Goal: Check status: Check status

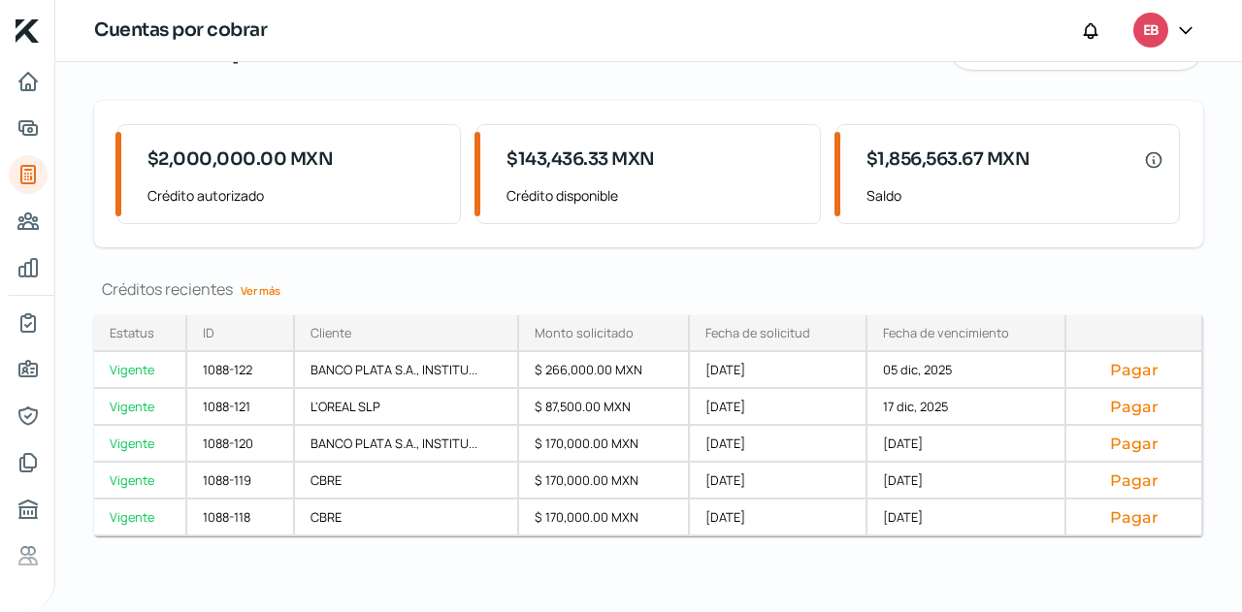
scroll to position [107, 0]
click at [250, 292] on link "Ver más" at bounding box center [260, 290] width 55 height 30
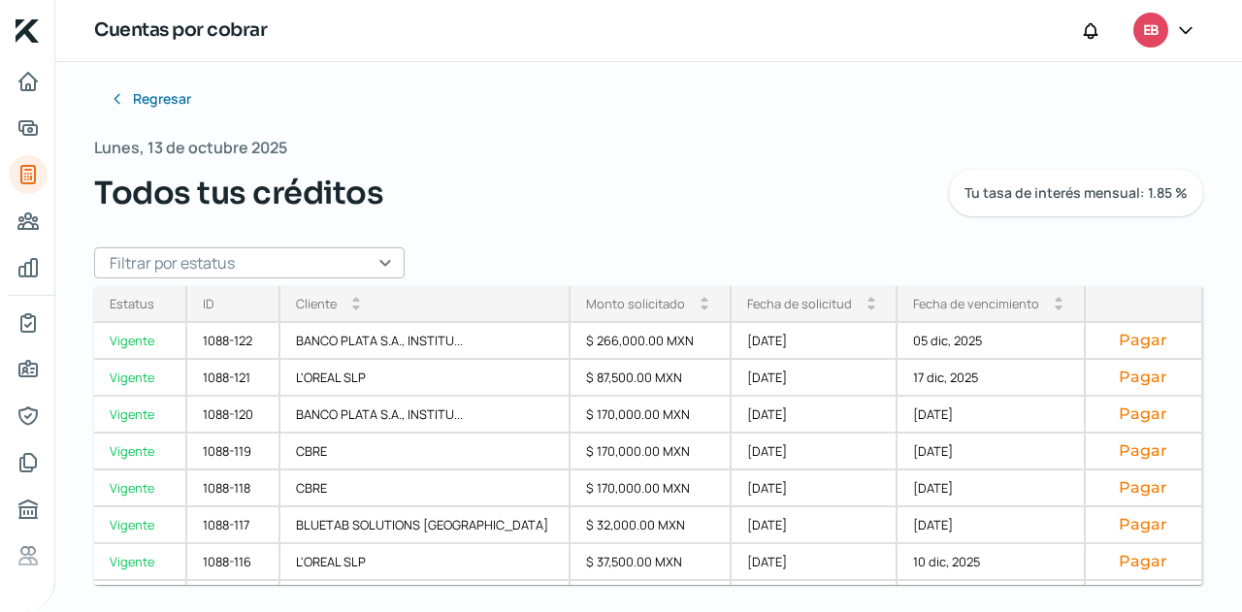
scroll to position [17, 0]
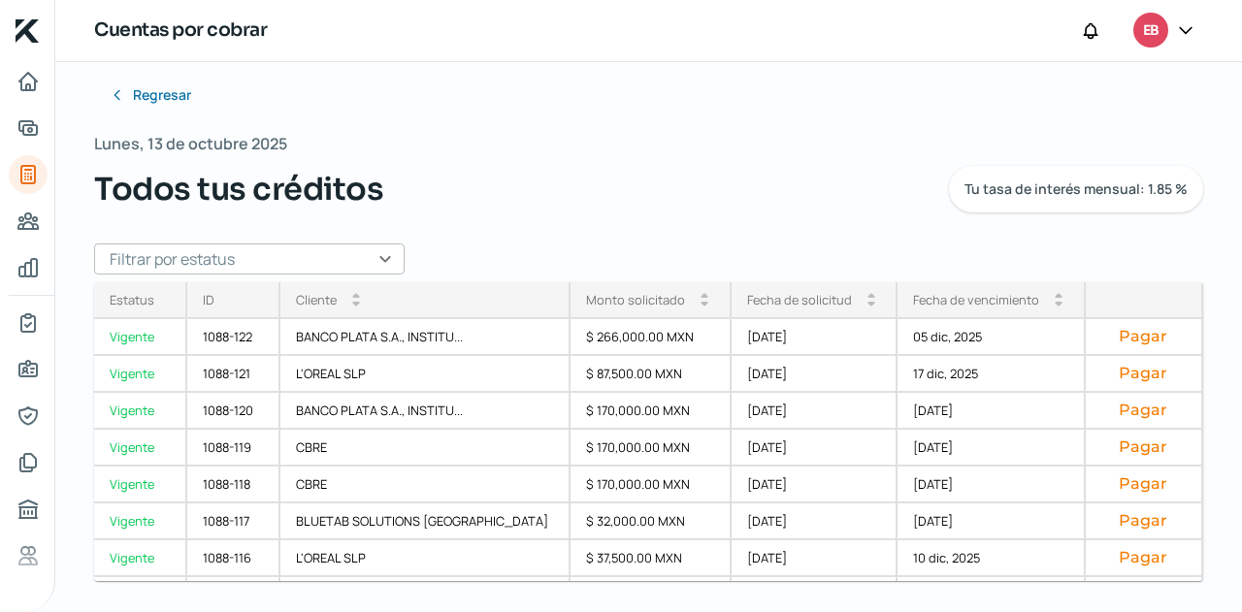
click at [379, 253] on input "text" at bounding box center [249, 258] width 310 height 31
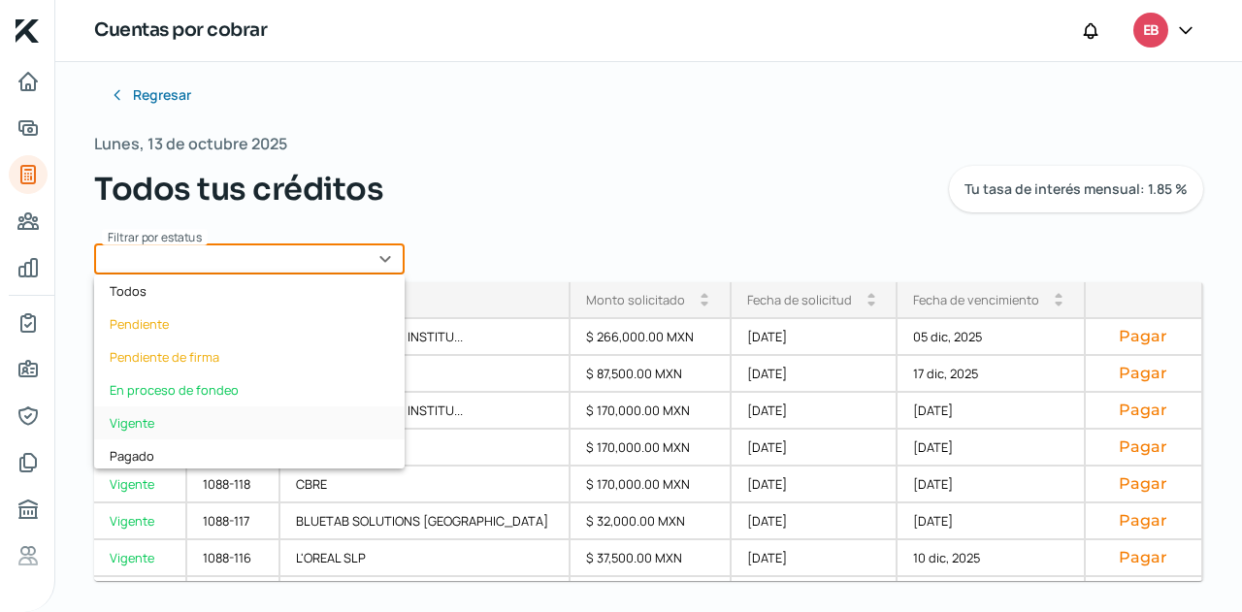
click at [186, 413] on div "Vigente" at bounding box center [249, 422] width 310 height 33
type input "Vigente"
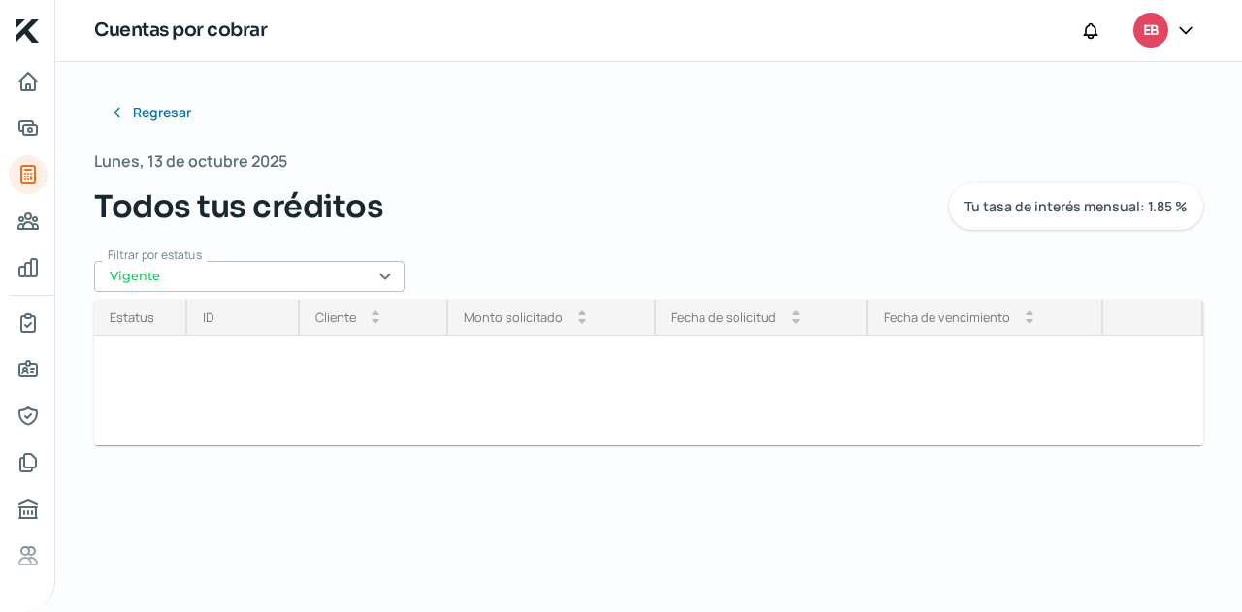
scroll to position [0, 0]
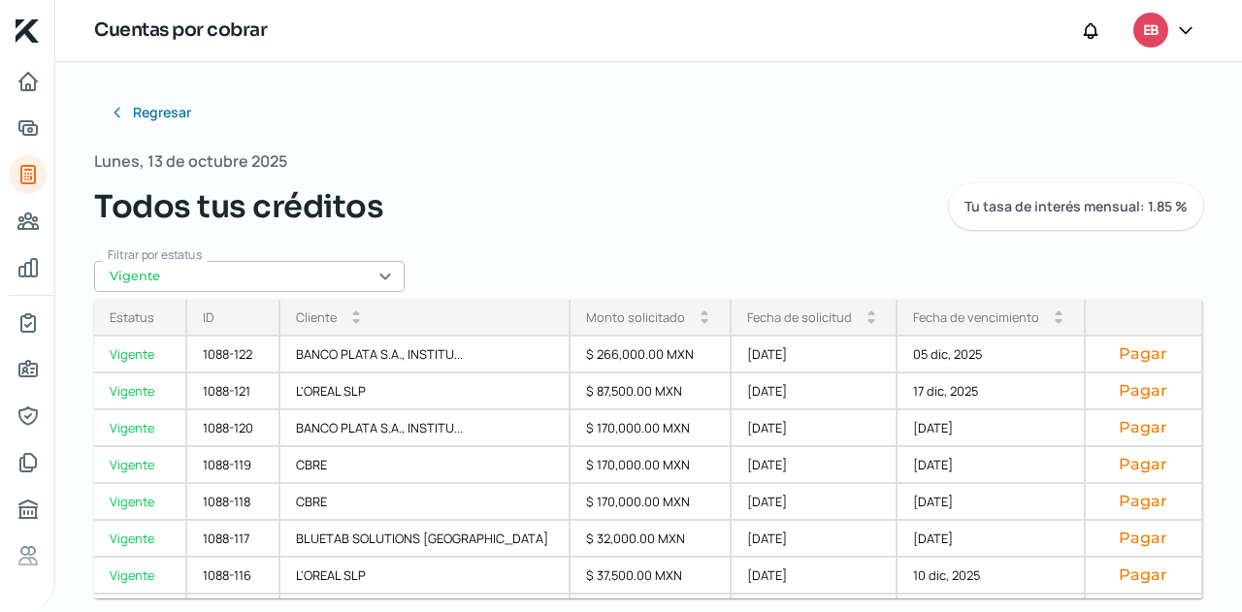
click at [807, 317] on div "Fecha de solicitud" at bounding box center [799, 316] width 105 height 17
click at [933, 304] on div "Fecha de vencimiento arrow_drop_up arrow_drop_down" at bounding box center [991, 318] width 188 height 37
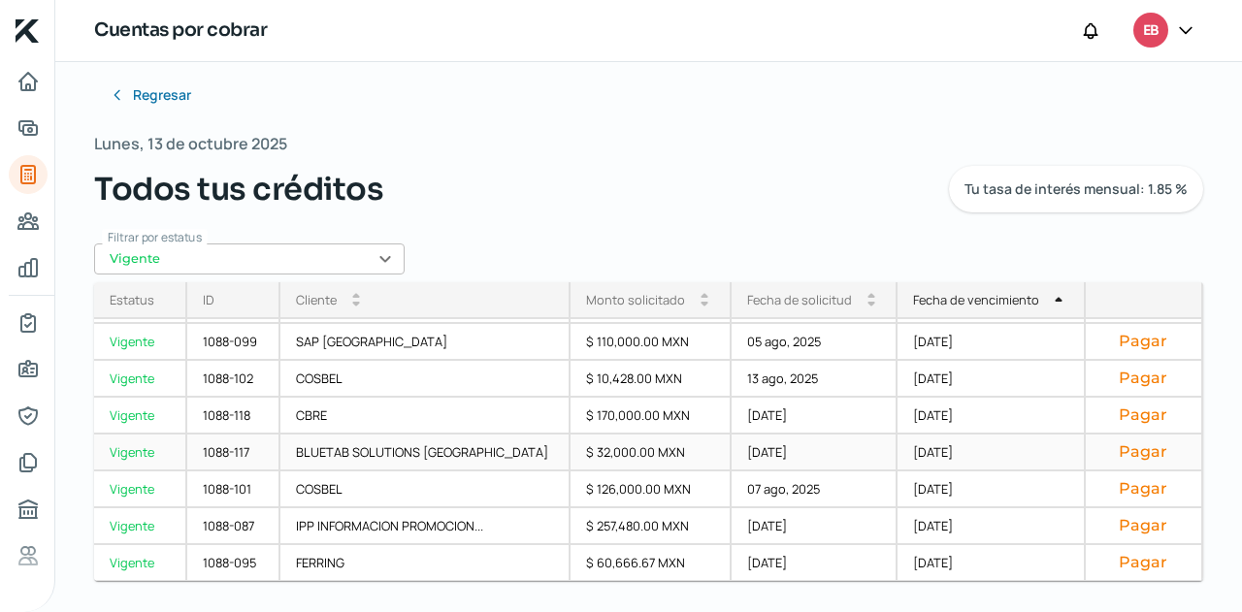
scroll to position [377, 0]
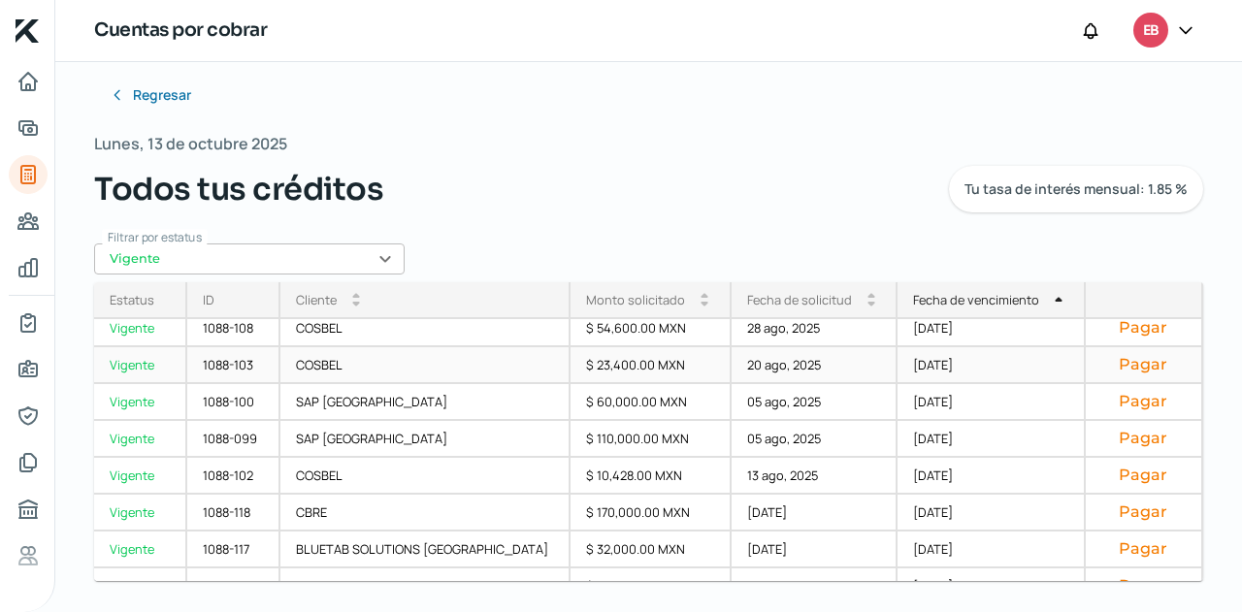
click at [776, 360] on div "20 ago, 2025" at bounding box center [814, 365] width 167 height 37
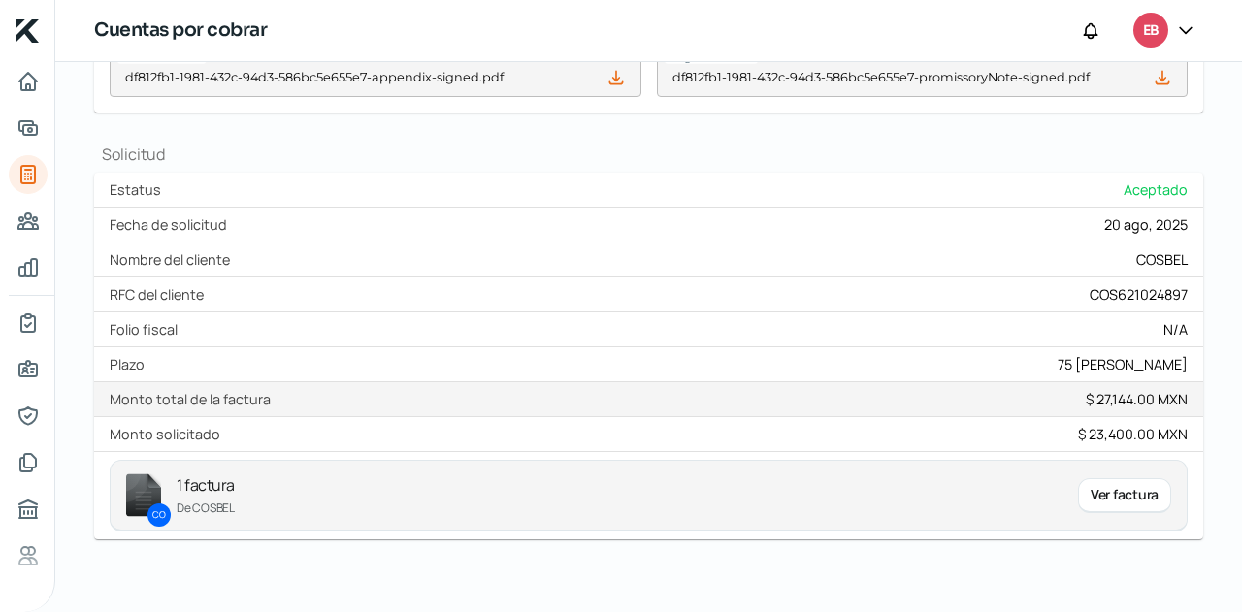
scroll to position [811, 0]
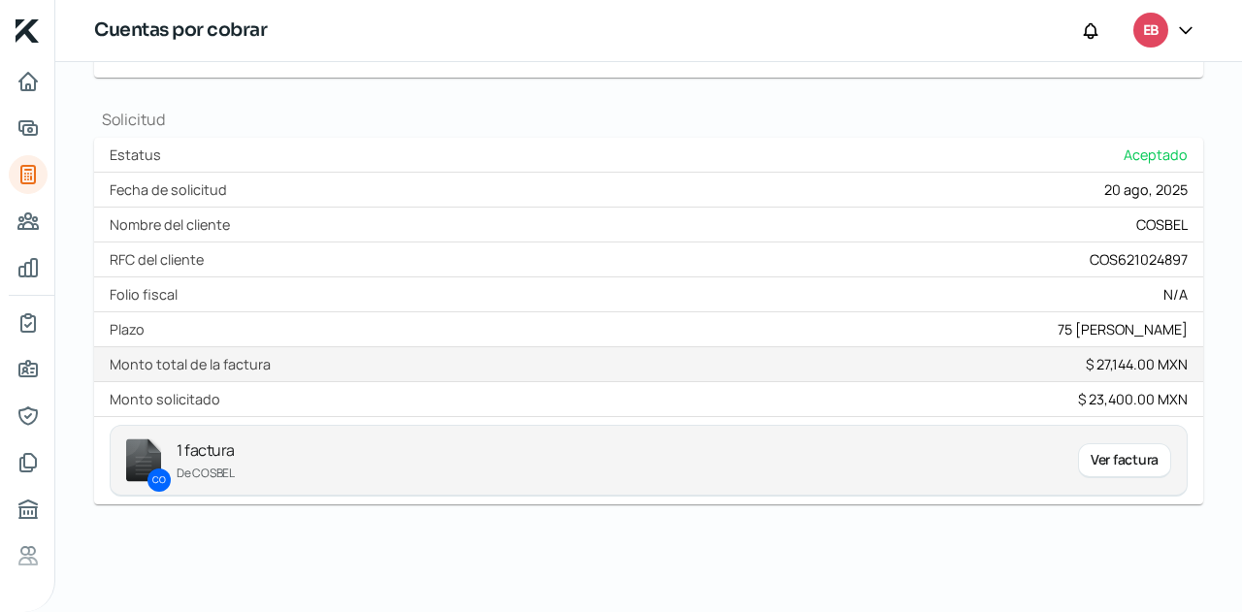
click at [1121, 469] on div "Ver factura" at bounding box center [1124, 460] width 93 height 35
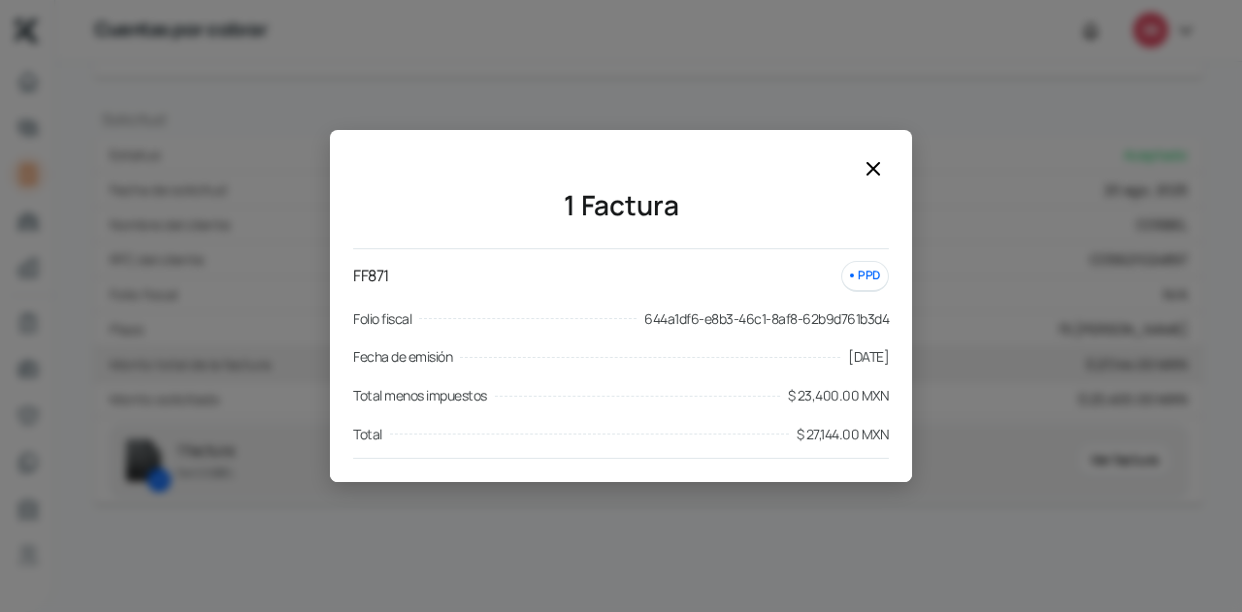
click at [872, 160] on icon at bounding box center [872, 168] width 23 height 23
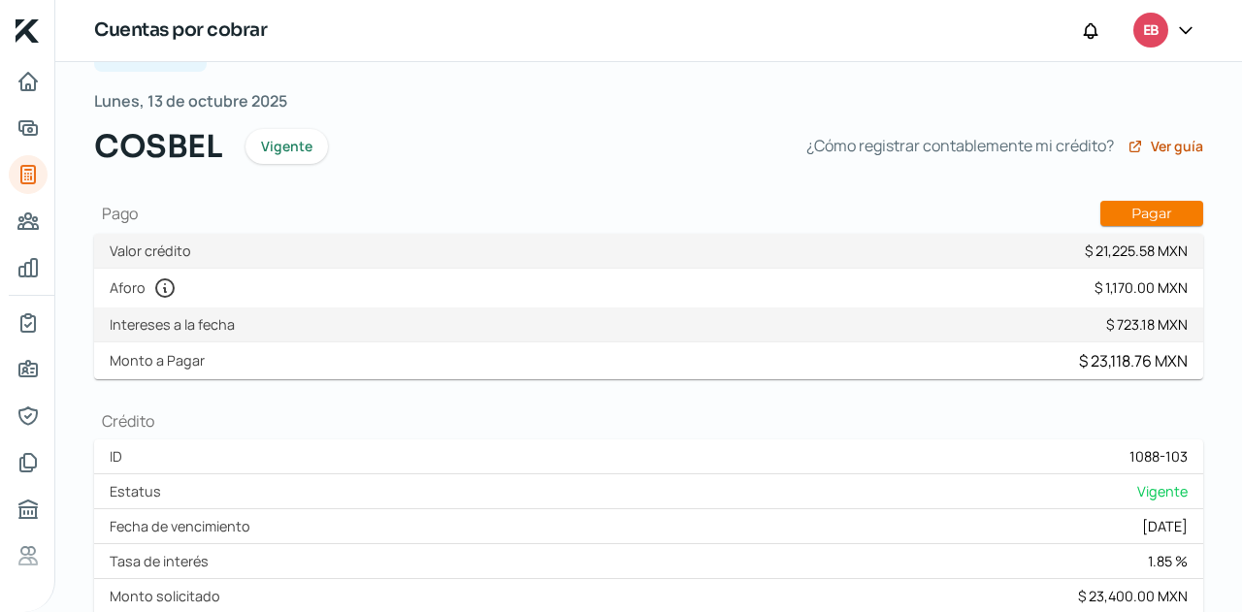
scroll to position [0, 0]
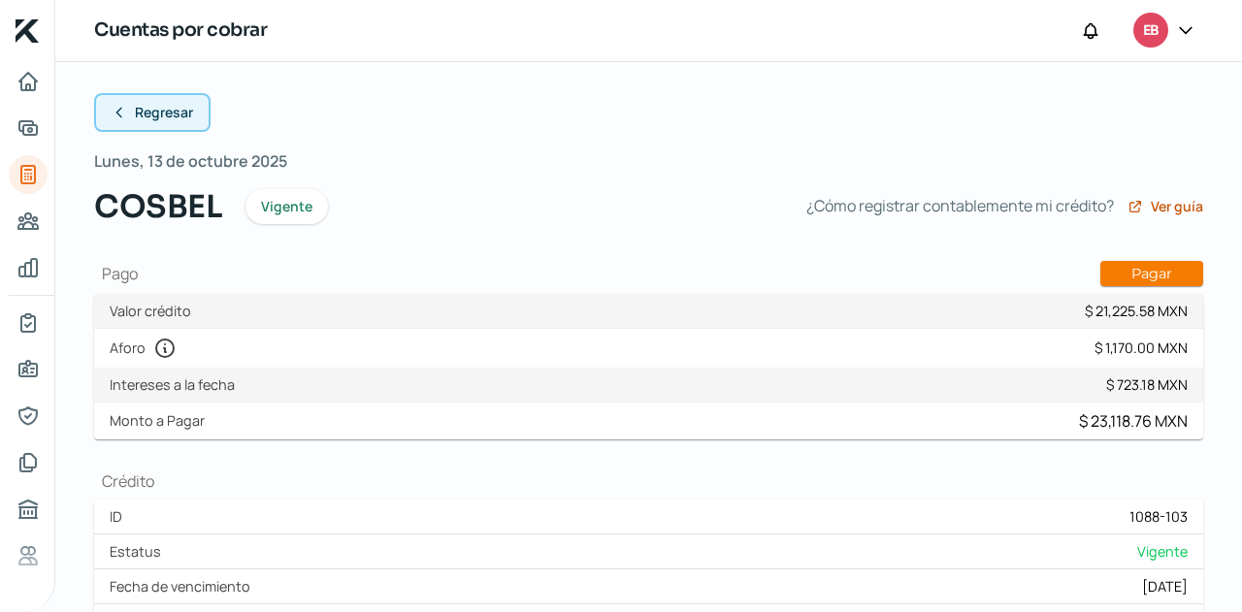
click at [153, 110] on span "Regresar" at bounding box center [164, 113] width 58 height 14
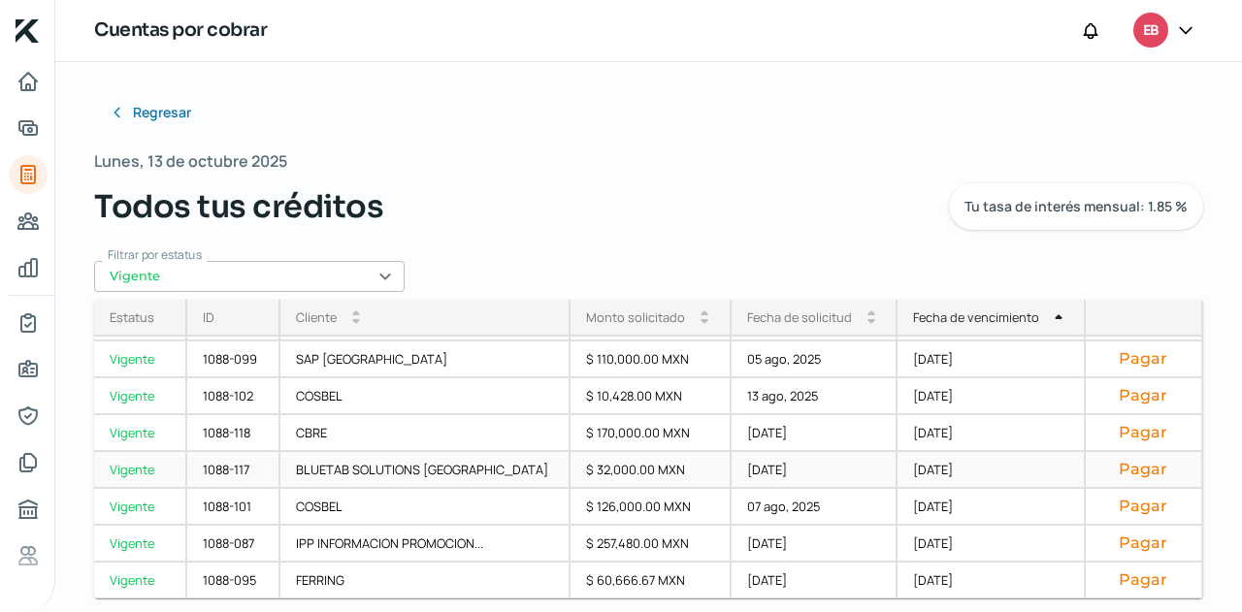
scroll to position [17, 0]
